Goal: Transaction & Acquisition: Purchase product/service

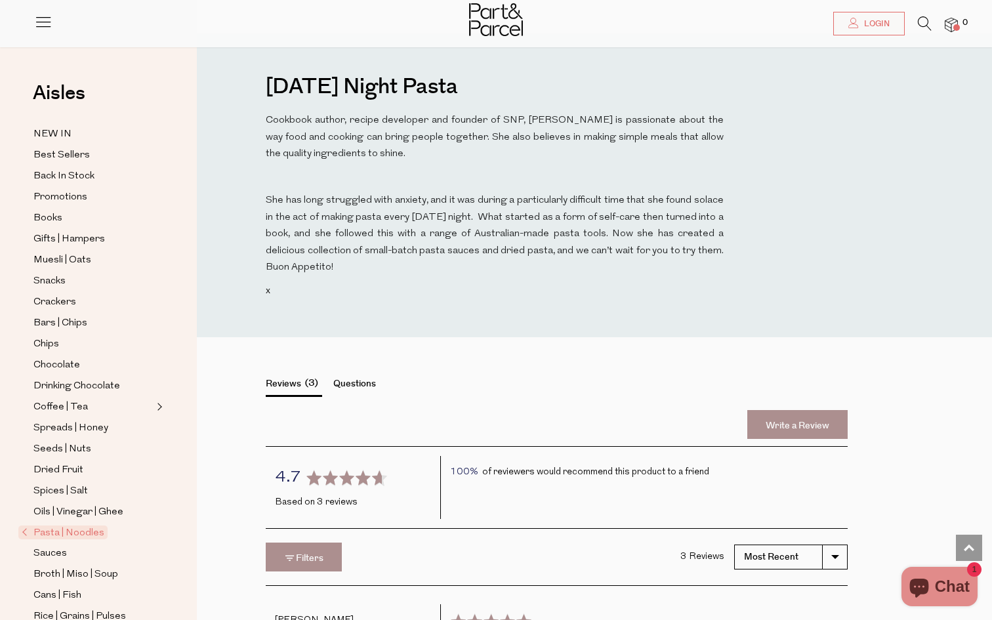
scroll to position [1041, 0]
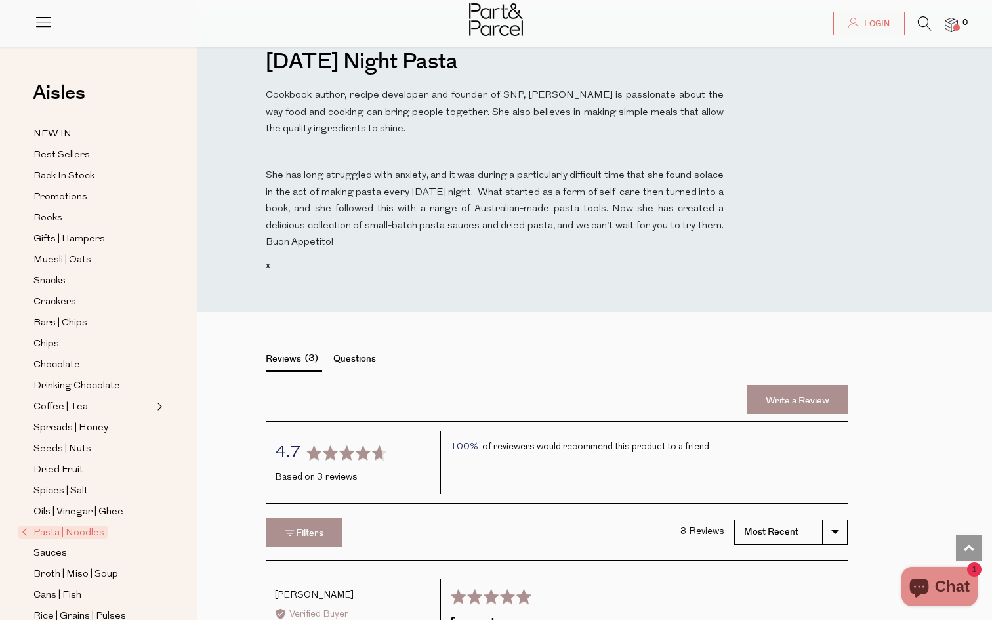
click at [49, 532] on span "Pasta | Noodles" at bounding box center [62, 532] width 89 height 14
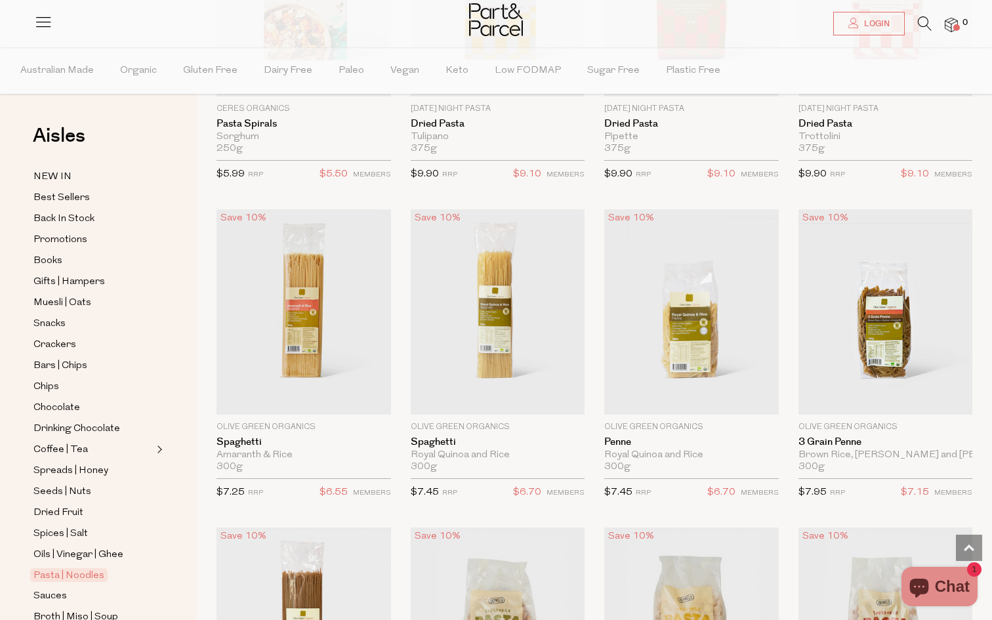
scroll to position [712, 0]
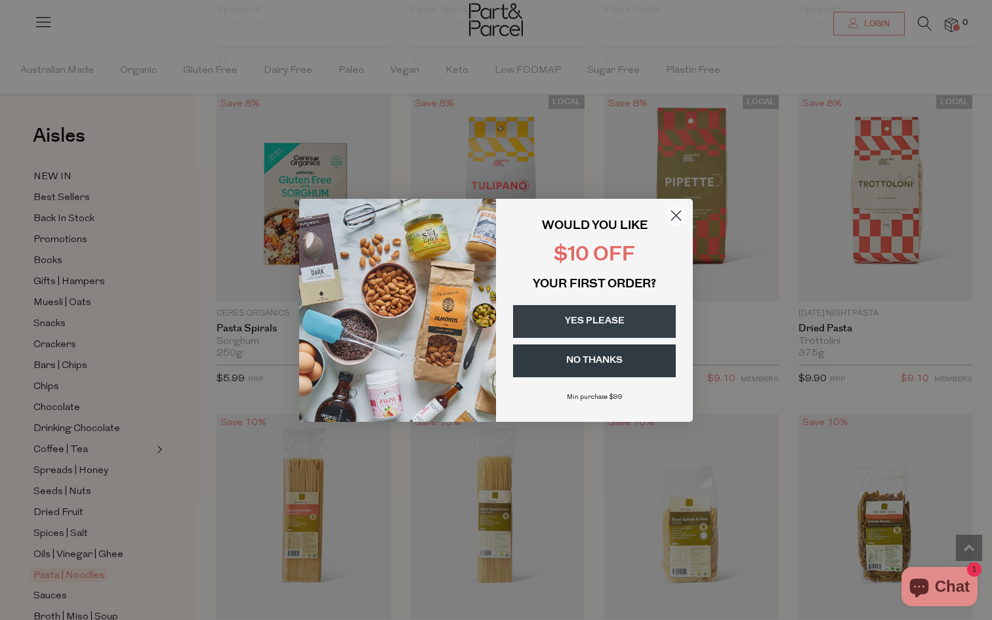
click at [677, 211] on circle "Close dialog" at bounding box center [676, 215] width 22 height 22
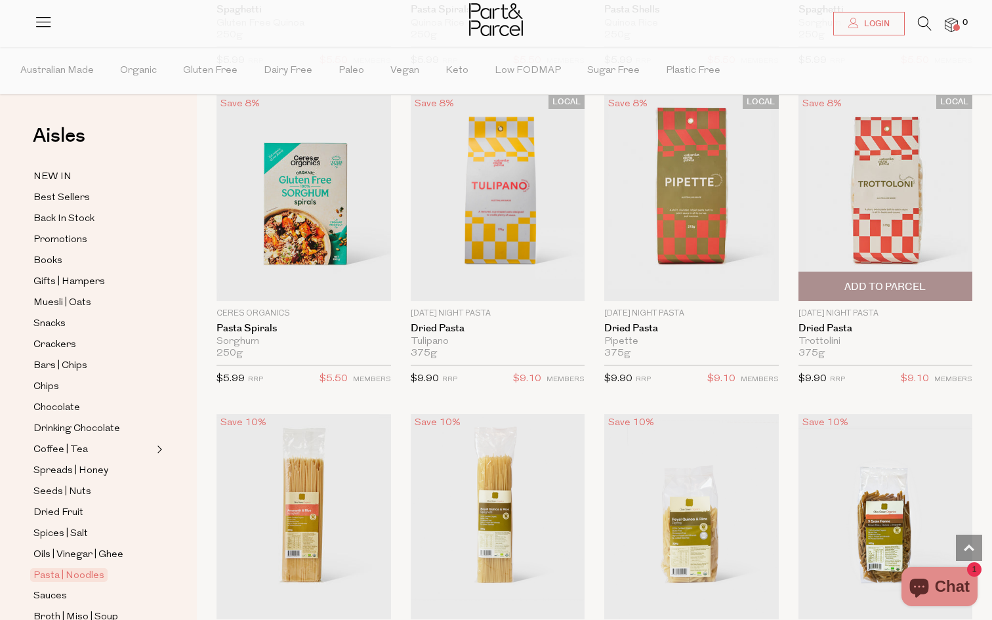
click at [866, 211] on img at bounding box center [885, 197] width 174 height 205
